Goal: Task Accomplishment & Management: Manage account settings

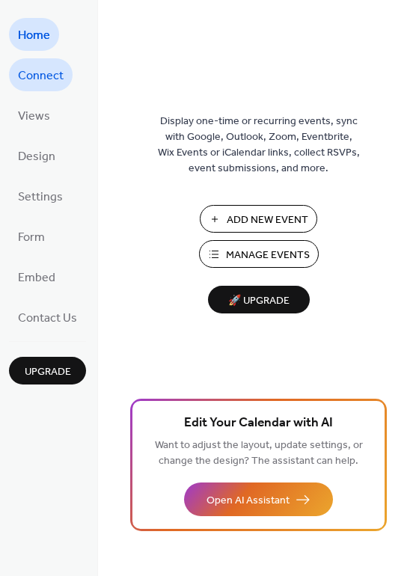
click at [64, 81] on link "Connect" at bounding box center [41, 74] width 64 height 33
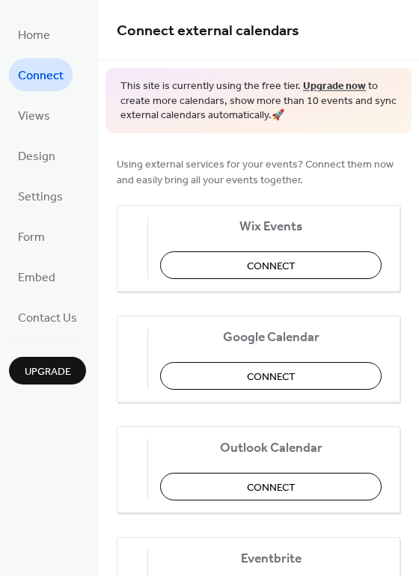
click at [58, 109] on ul "Home Connect Views Design Settings Form Embed Contact Us" at bounding box center [47, 176] width 77 height 316
click at [40, 109] on span "Views" at bounding box center [34, 117] width 32 height 24
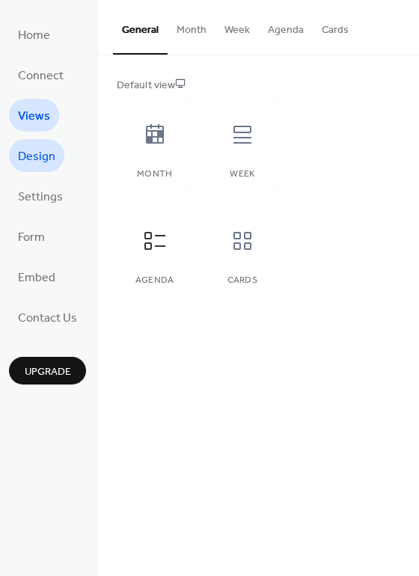
click at [33, 162] on span "Design" at bounding box center [36, 157] width 37 height 24
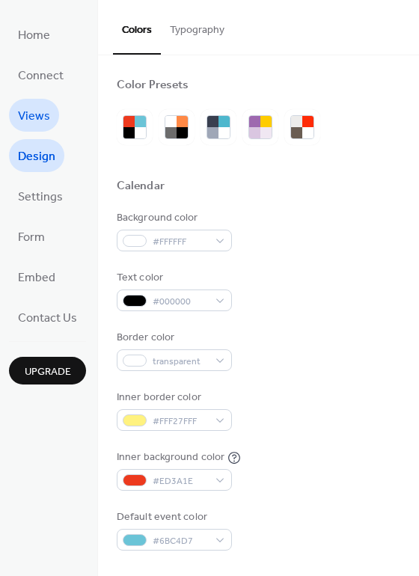
click at [36, 106] on span "Views" at bounding box center [34, 117] width 32 height 24
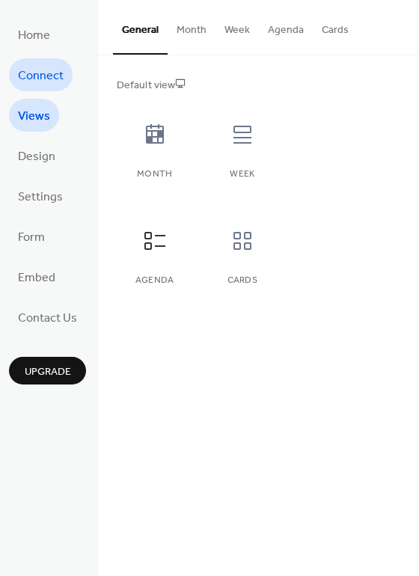
click at [36, 73] on span "Connect" at bounding box center [41, 76] width 46 height 24
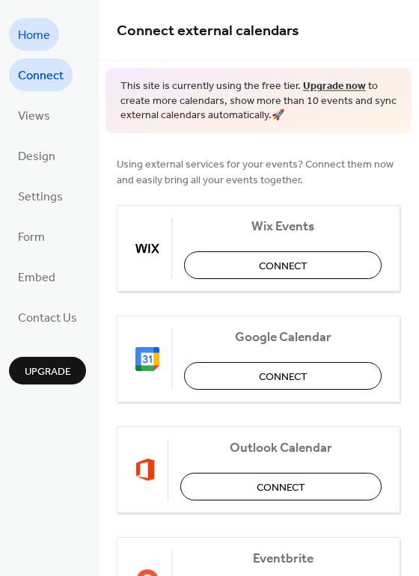
click at [35, 43] on span "Home" at bounding box center [34, 36] width 32 height 24
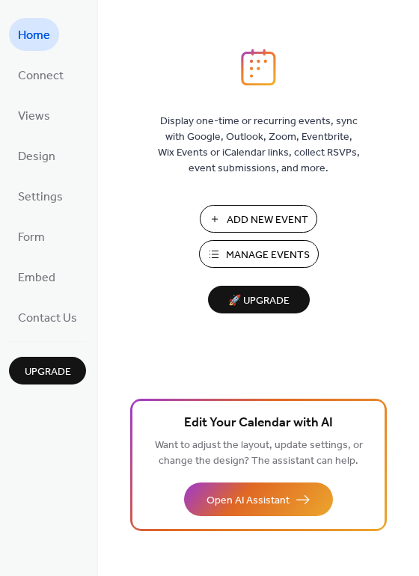
click at [249, 255] on span "Manage Events" at bounding box center [268, 256] width 84 height 16
click at [354, 13] on div "Display one-time or recurring events, sync with Google, Outlook, Zoom, Eventbri…" at bounding box center [258, 288] width 321 height 576
